Goal: Information Seeking & Learning: Learn about a topic

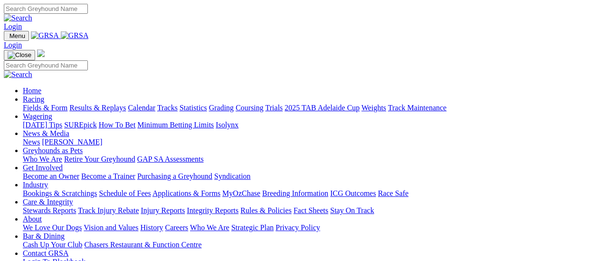
click at [105, 103] on link "Results & Replays" at bounding box center [97, 107] width 56 height 8
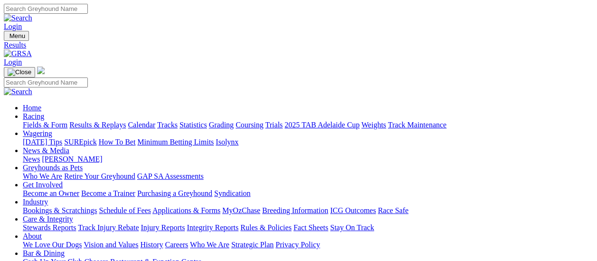
click at [45, 121] on link "Fields & Form" at bounding box center [45, 125] width 45 height 8
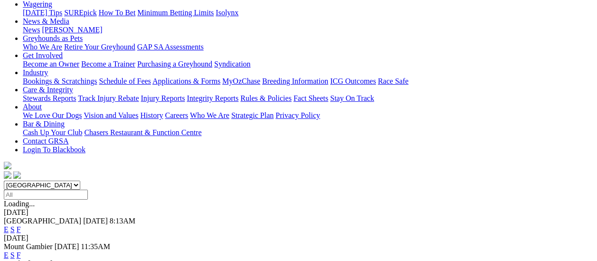
scroll to position [142, 0]
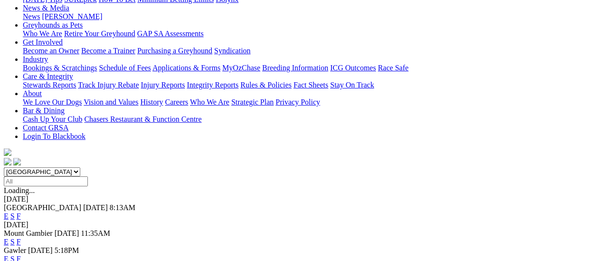
click at [21, 254] on link "F" at bounding box center [19, 258] width 4 height 8
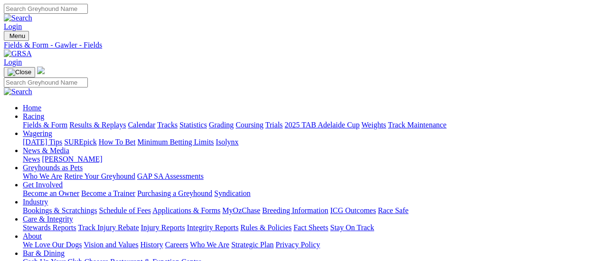
click at [104, 121] on link "Results & Replays" at bounding box center [97, 125] width 56 height 8
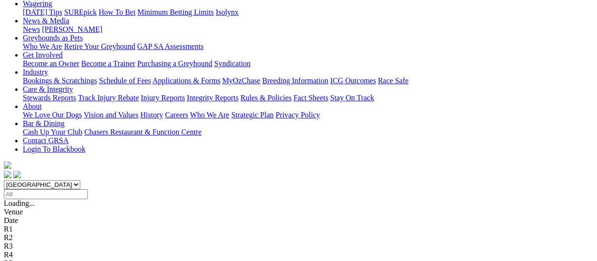
scroll to position [142, 0]
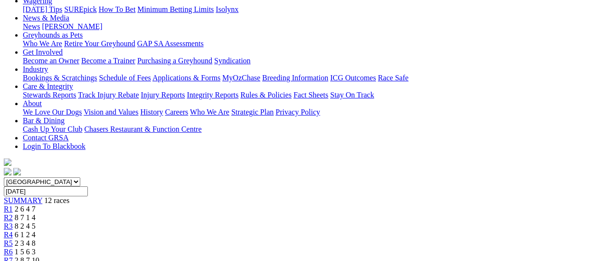
scroll to position [190, 0]
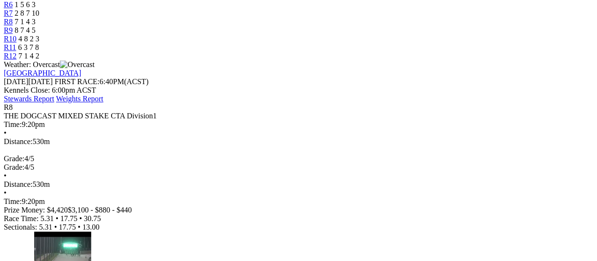
scroll to position [380, 0]
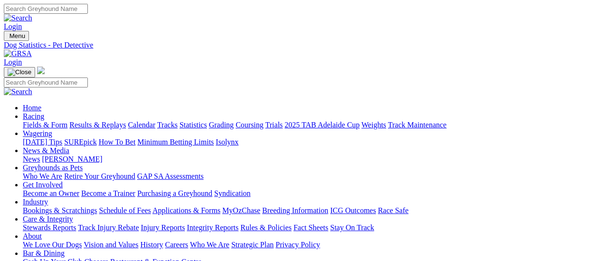
click at [49, 121] on link "Fields & Form" at bounding box center [45, 125] width 45 height 8
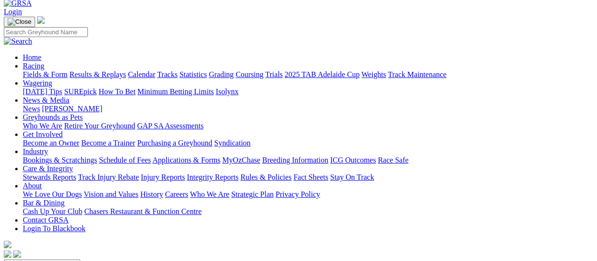
scroll to position [95, 0]
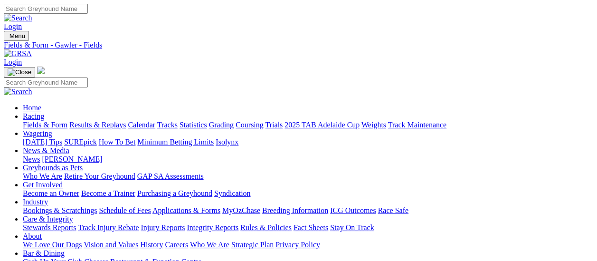
click at [49, 121] on link "Fields & Form" at bounding box center [45, 125] width 45 height 8
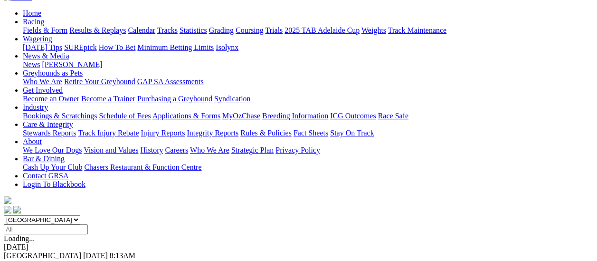
scroll to position [95, 0]
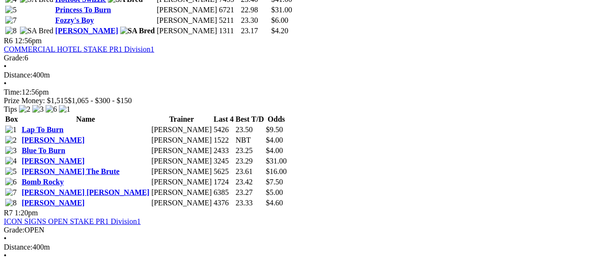
scroll to position [1187, 0]
